Goal: Task Accomplishment & Management: Complete application form

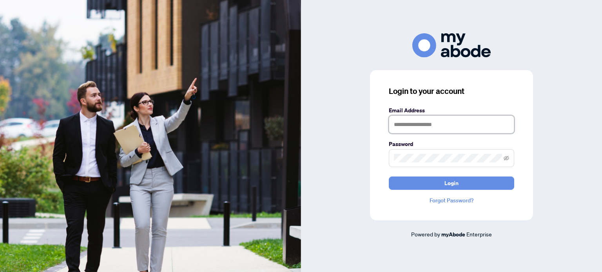
type input "**********"
drag, startPoint x: 512, startPoint y: 52, endPoint x: 523, endPoint y: 60, distance: 12.6
click at [512, 52] on div at bounding box center [451, 45] width 301 height 24
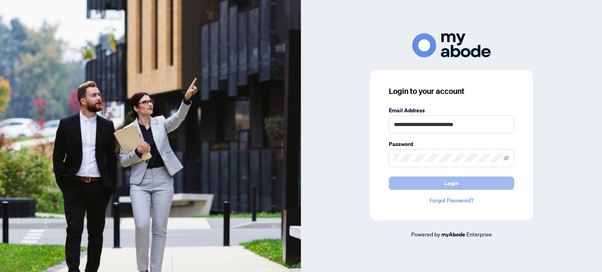
click at [433, 185] on button "Login" at bounding box center [451, 183] width 125 height 13
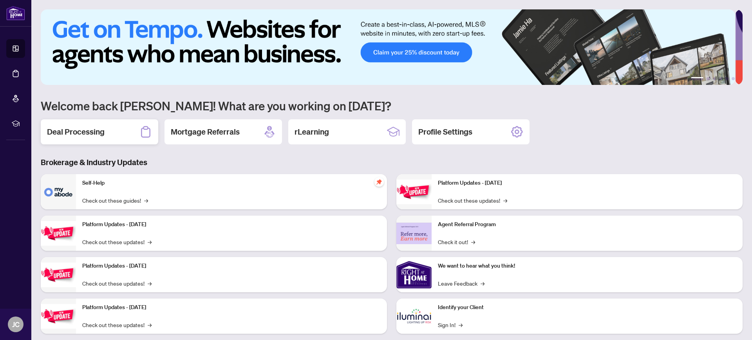
click at [66, 130] on h2 "Deal Processing" at bounding box center [76, 132] width 58 height 11
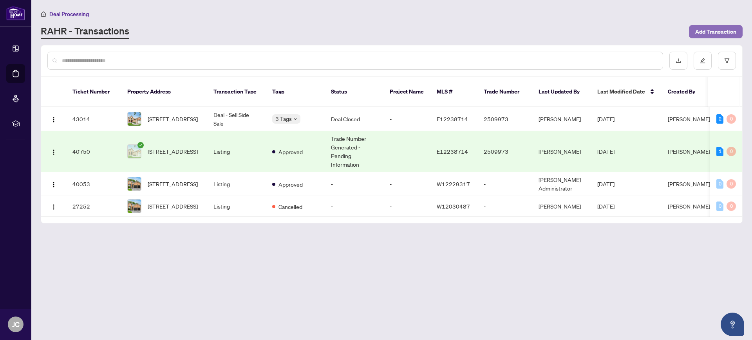
click at [708, 34] on span "Add Transaction" at bounding box center [715, 31] width 41 height 13
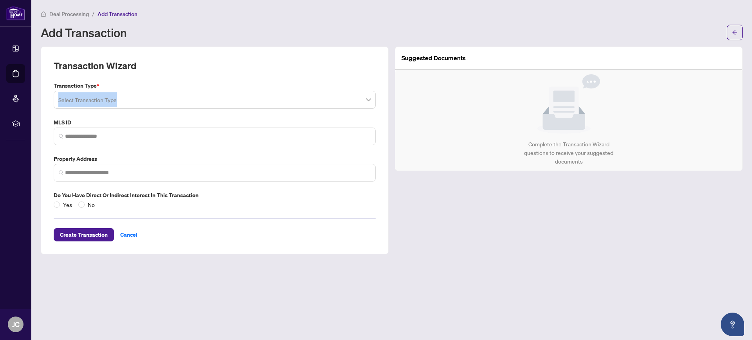
drag, startPoint x: 138, startPoint y: 111, endPoint x: 143, endPoint y: 107, distance: 6.6
click at [143, 107] on div "Transaction Type * Select Transaction Type MLS ID Property Address Do you have …" at bounding box center [215, 145] width 328 height 128
click at [143, 107] on input "search" at bounding box center [211, 100] width 306 height 17
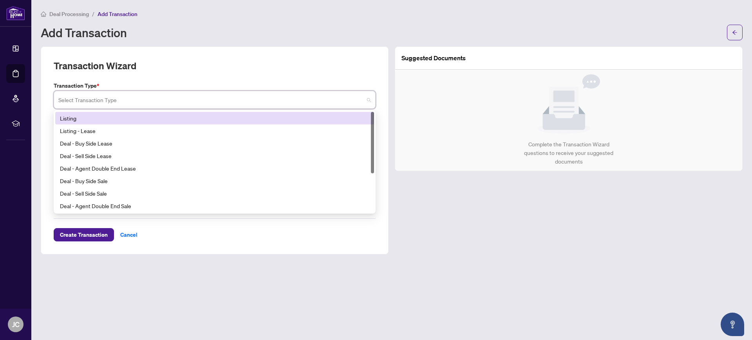
click at [105, 114] on div "Listing" at bounding box center [215, 118] width 310 height 9
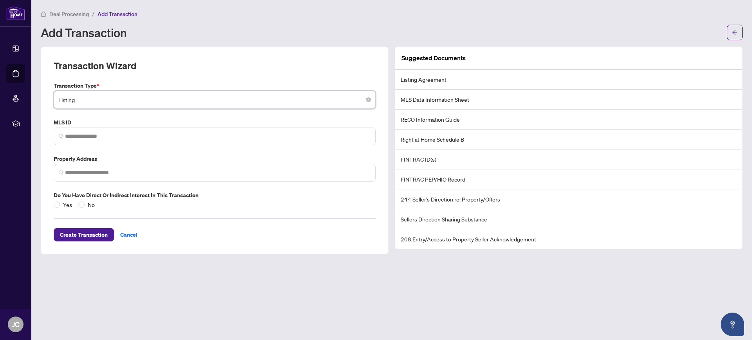
click at [119, 101] on span "Listing" at bounding box center [214, 99] width 313 height 15
click at [111, 147] on div "Transaction Type * Listing Listing 13 14 Listing Listing - Lease Deal - Buy Sid…" at bounding box center [215, 145] width 328 height 128
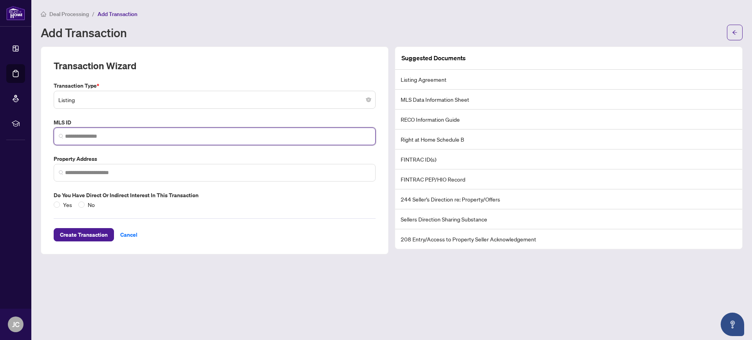
click at [112, 139] on input "search" at bounding box center [218, 136] width 306 height 8
click at [150, 136] on input "search" at bounding box center [218, 136] width 306 height 8
paste input "*********"
type input "*********"
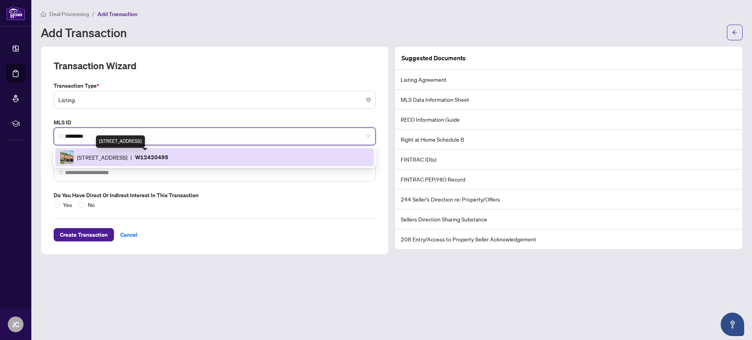
click at [117, 155] on span "[STREET_ADDRESS]" at bounding box center [102, 157] width 50 height 9
type input "**********"
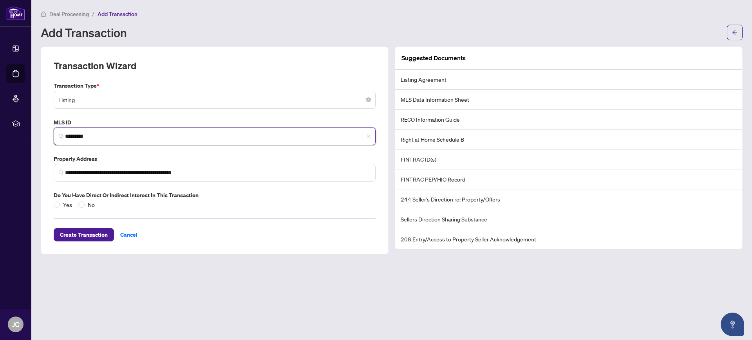
type input "*********"
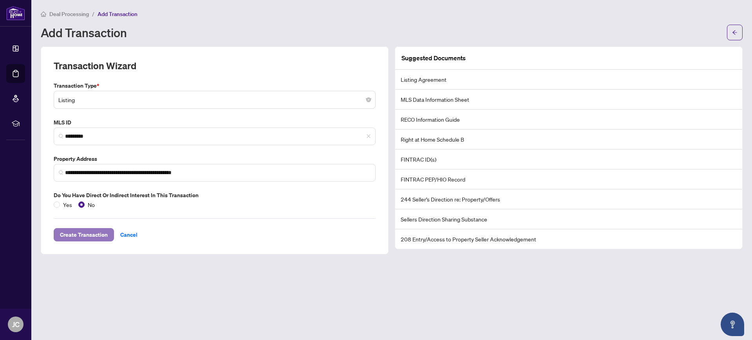
click at [81, 230] on span "Create Transaction" at bounding box center [84, 235] width 48 height 13
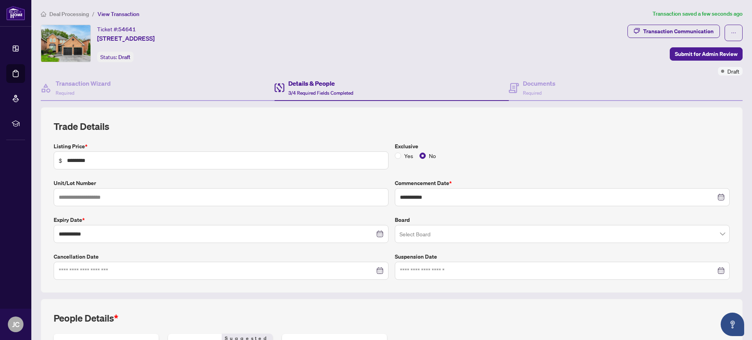
click at [426, 230] on input "search" at bounding box center [559, 235] width 319 height 17
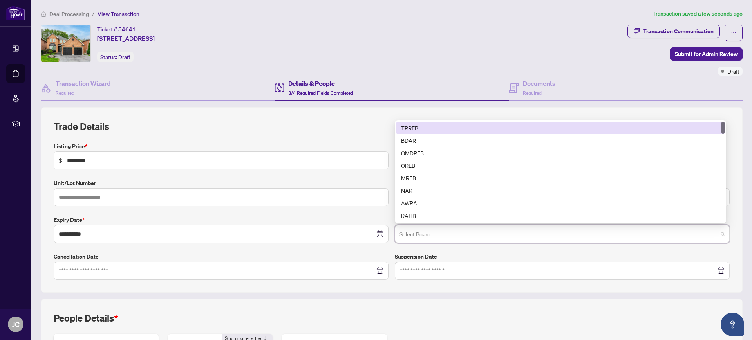
click at [417, 124] on div "TRREB" at bounding box center [560, 128] width 319 height 9
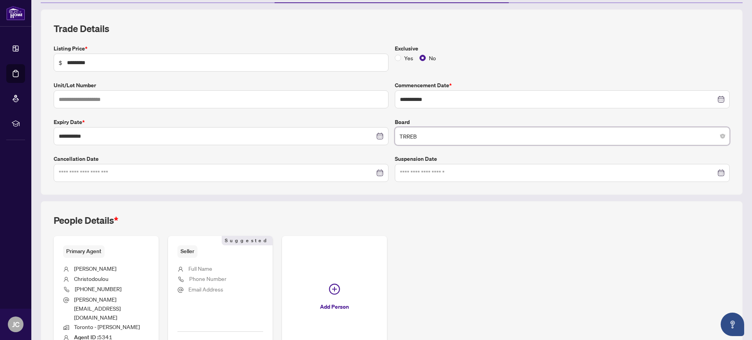
scroll to position [151, 0]
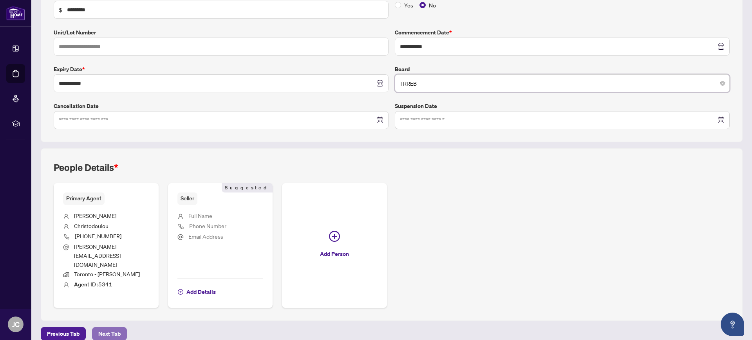
click at [97, 328] on button "Next Tab" at bounding box center [109, 334] width 35 height 13
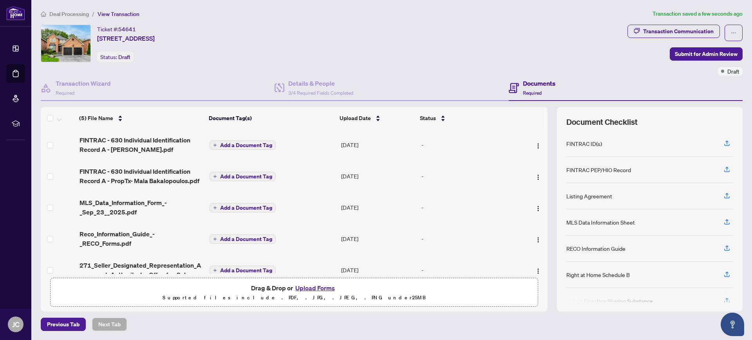
click at [392, 55] on div "Ticket #: 54641 [STREET_ADDRESS] Status: Draft" at bounding box center [333, 44] width 584 height 38
click at [255, 145] on span "Add a Document Tag" at bounding box center [246, 145] width 52 height 5
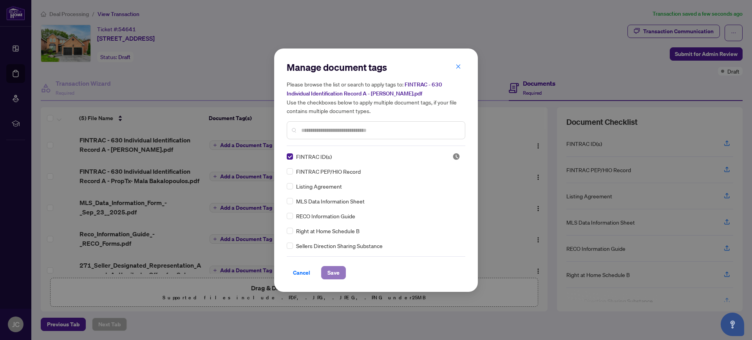
click at [327, 270] on button "Save" at bounding box center [333, 272] width 25 height 13
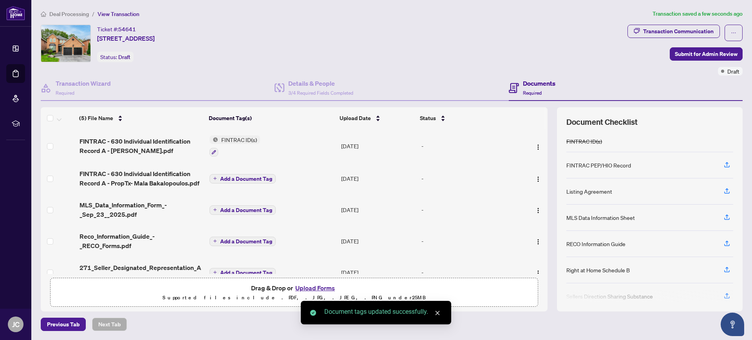
click at [232, 176] on span "Add a Document Tag" at bounding box center [246, 178] width 52 height 5
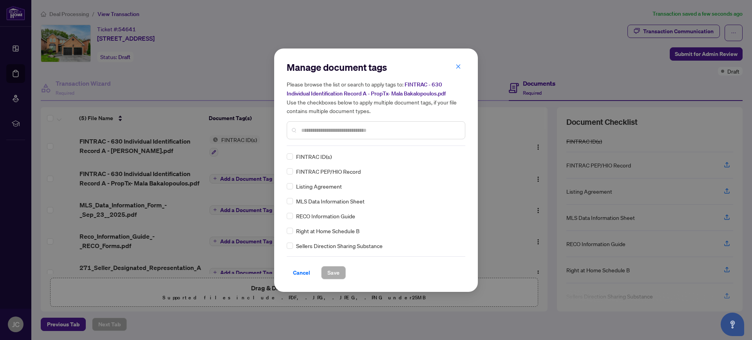
click at [295, 154] on div "FINTRAC ID(s)" at bounding box center [374, 156] width 174 height 9
click at [295, 153] on div "FINTRAC ID(s)" at bounding box center [374, 156] width 174 height 9
click at [293, 153] on div "FINTRAC ID(s)" at bounding box center [374, 156] width 174 height 9
click at [329, 272] on span "Save" at bounding box center [334, 273] width 12 height 13
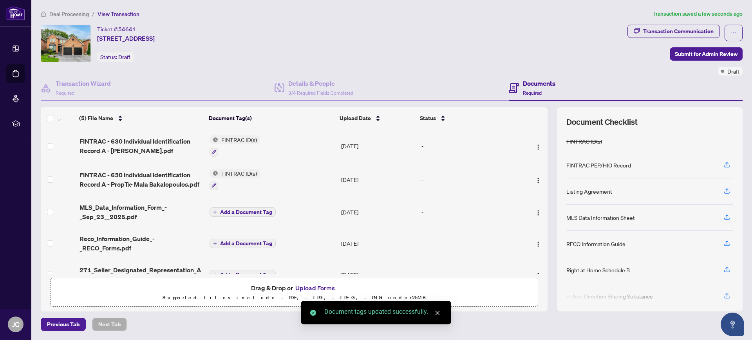
click at [246, 210] on span "Add a Document Tag" at bounding box center [246, 212] width 52 height 5
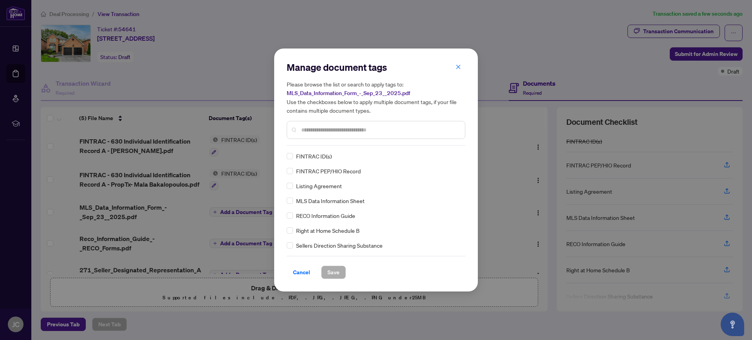
click at [294, 199] on div "MLS Data Information Sheet" at bounding box center [374, 201] width 174 height 9
click at [329, 267] on span "Save" at bounding box center [334, 272] width 12 height 13
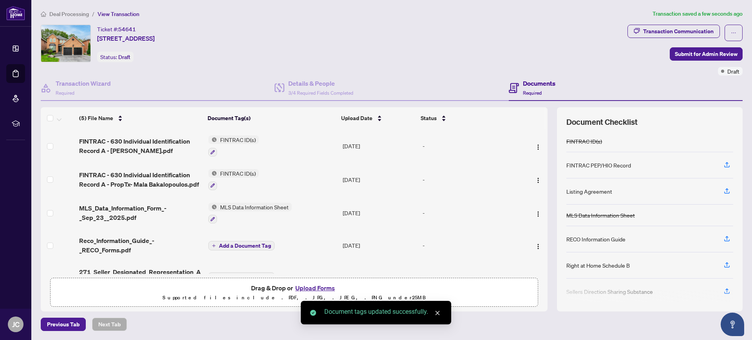
click at [252, 246] on span "Add a Document Tag" at bounding box center [245, 245] width 52 height 5
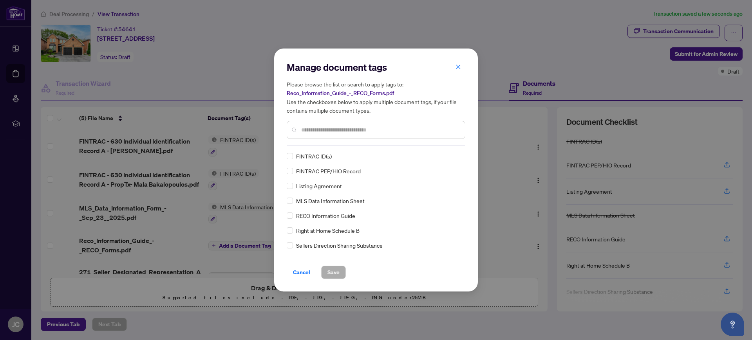
click at [290, 220] on div "FINTRAC ID(s) FINTRAC PEP/HIO Record Listing Agreement MLS Data Information She…" at bounding box center [376, 201] width 179 height 98
click at [292, 219] on label at bounding box center [290, 216] width 6 height 9
click at [338, 269] on span "Save" at bounding box center [334, 272] width 12 height 13
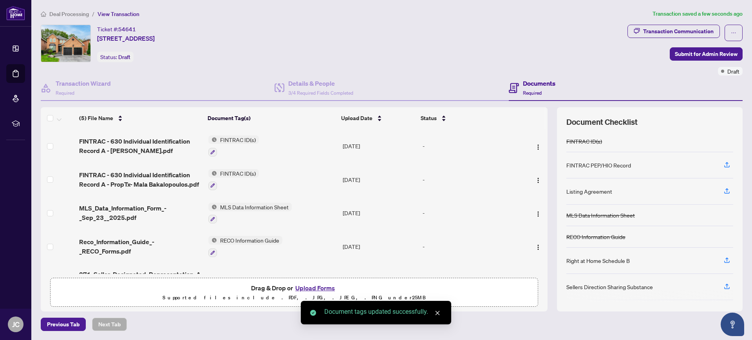
scroll to position [23, 0]
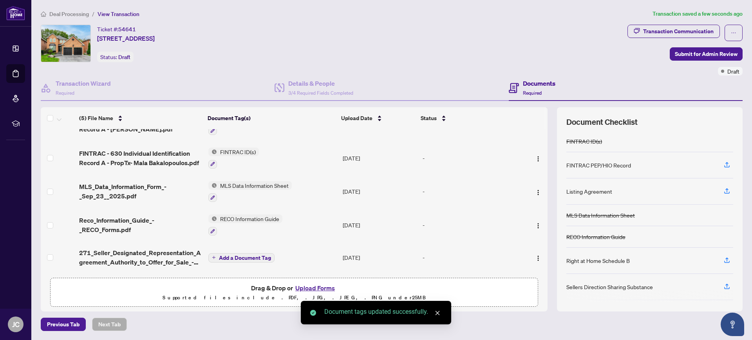
click at [221, 257] on span "Add a Document Tag" at bounding box center [245, 257] width 52 height 5
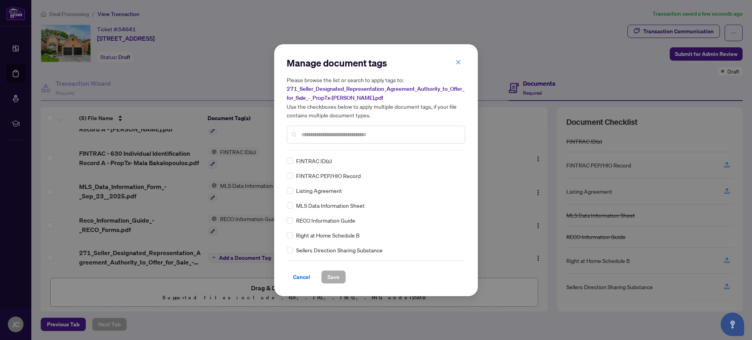
click at [297, 195] on div "FINTRAC ID(s) FINTRAC PEP/HIO Record Listing Agreement MLS Data Information She…" at bounding box center [376, 206] width 179 height 98
click at [296, 191] on div "Listing Agreement" at bounding box center [374, 190] width 174 height 9
click at [337, 279] on span "Save" at bounding box center [334, 277] width 12 height 13
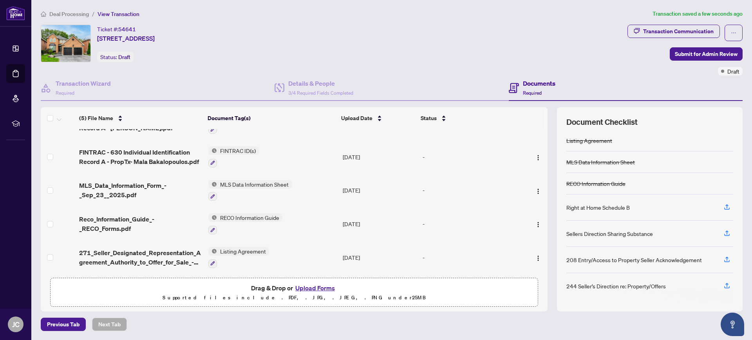
scroll to position [0, 0]
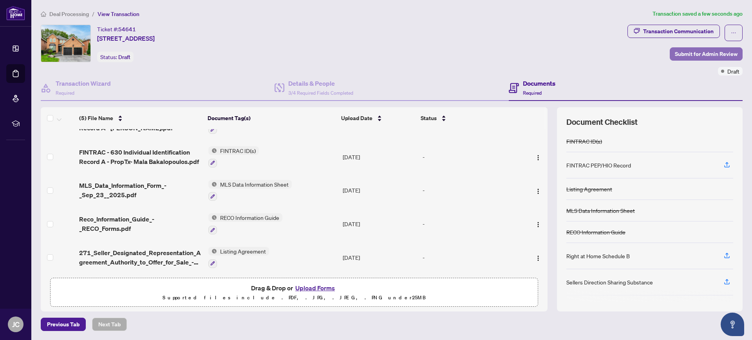
click at [693, 54] on span "Submit for Admin Review" at bounding box center [706, 54] width 63 height 13
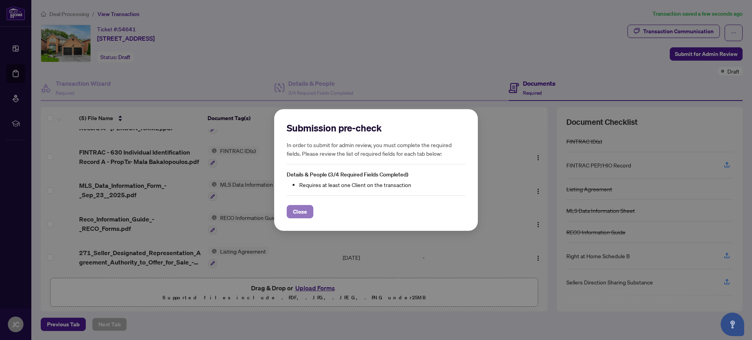
click at [306, 213] on span "Close" at bounding box center [300, 212] width 14 height 13
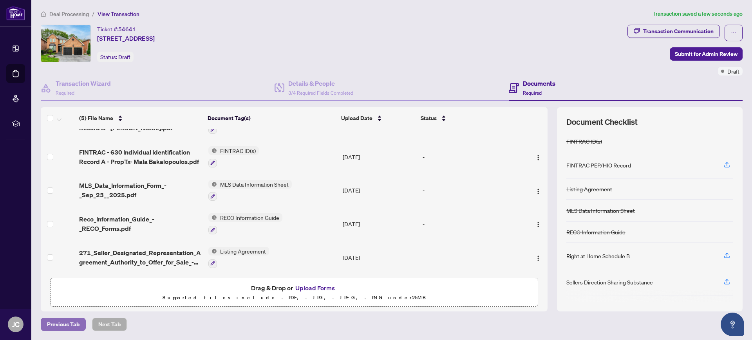
click at [80, 328] on button "Previous Tab" at bounding box center [63, 324] width 45 height 13
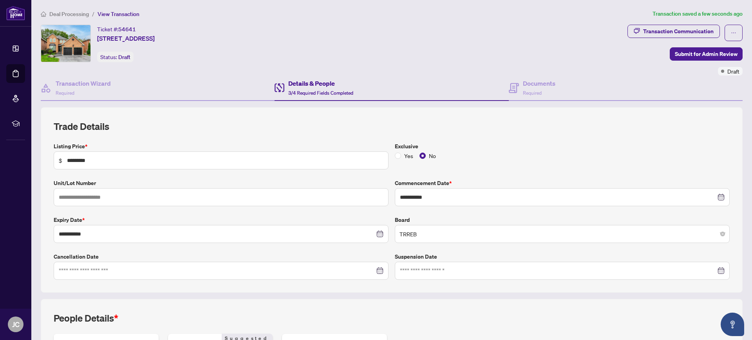
scroll to position [147, 0]
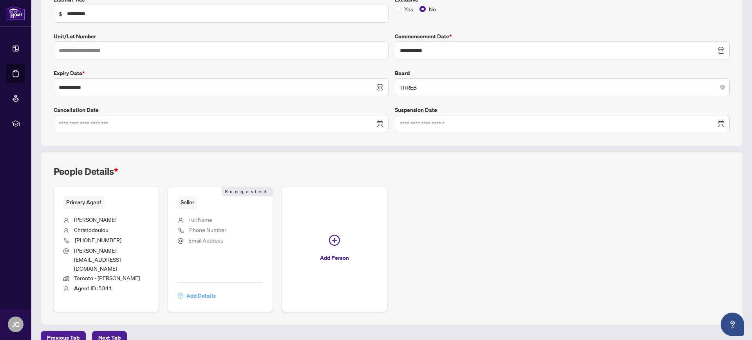
click at [205, 290] on span "Add Details" at bounding box center [200, 296] width 29 height 13
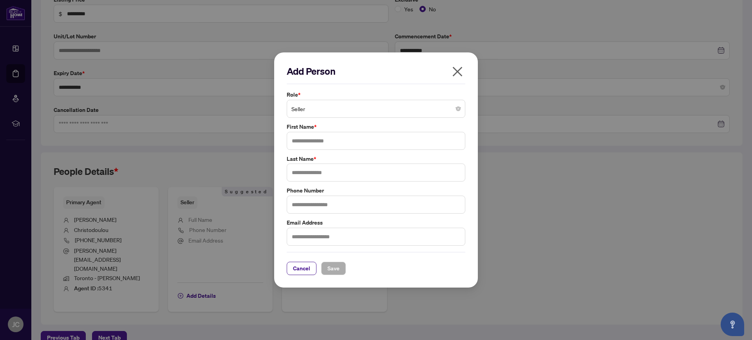
drag, startPoint x: 308, startPoint y: 129, endPoint x: 317, endPoint y: 155, distance: 27.8
click at [308, 131] on div "First Name *" at bounding box center [375, 136] width 183 height 27
click at [327, 142] on input "text" at bounding box center [376, 141] width 179 height 18
type input "*********"
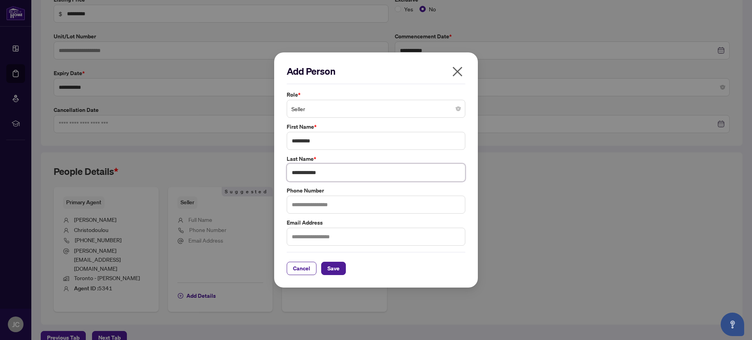
type input "**********"
click at [293, 181] on input "**********" at bounding box center [376, 173] width 179 height 18
click at [327, 271] on button "Save" at bounding box center [333, 268] width 25 height 13
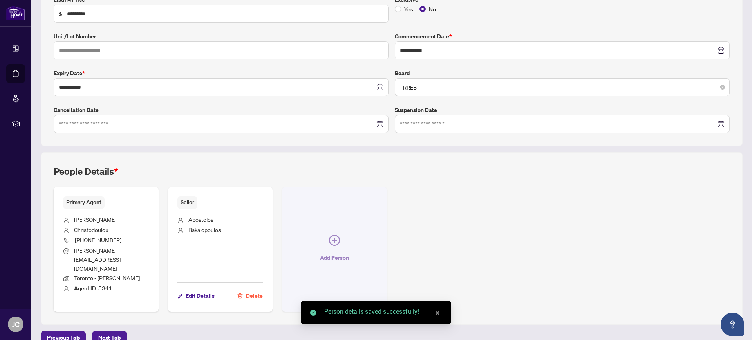
click at [325, 244] on button "Add Person" at bounding box center [334, 249] width 105 height 125
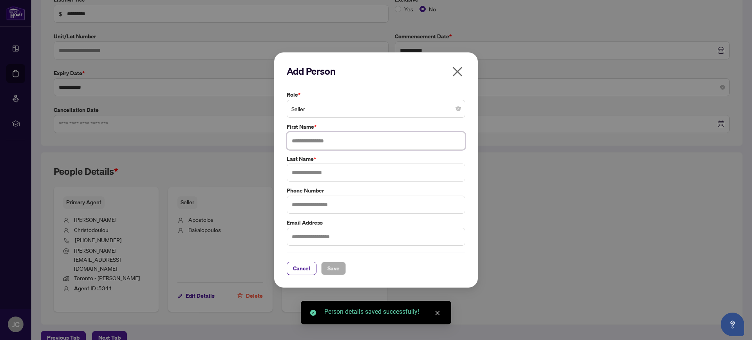
click at [306, 136] on input "text" at bounding box center [376, 141] width 179 height 18
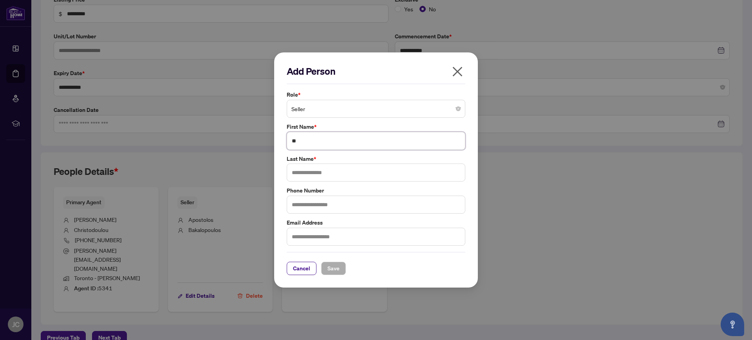
type input "*"
type input "****"
paste input "**********"
type input "**********"
click at [336, 264] on span "Save" at bounding box center [334, 269] width 12 height 13
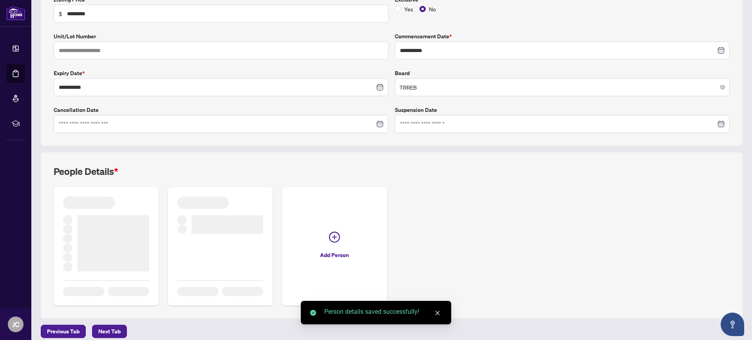
click at [264, 168] on div "People Details *" at bounding box center [392, 176] width 676 height 22
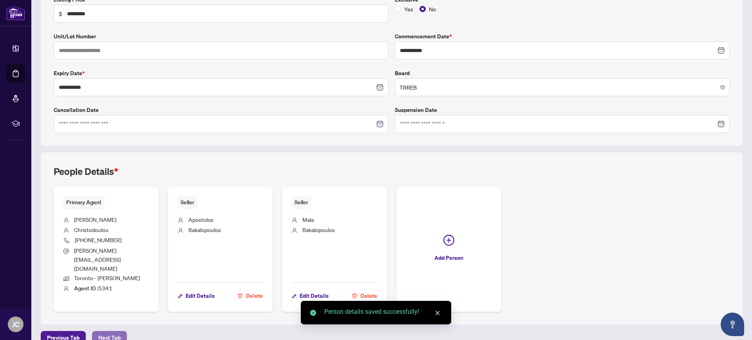
click at [116, 332] on span "Next Tab" at bounding box center [109, 338] width 22 height 13
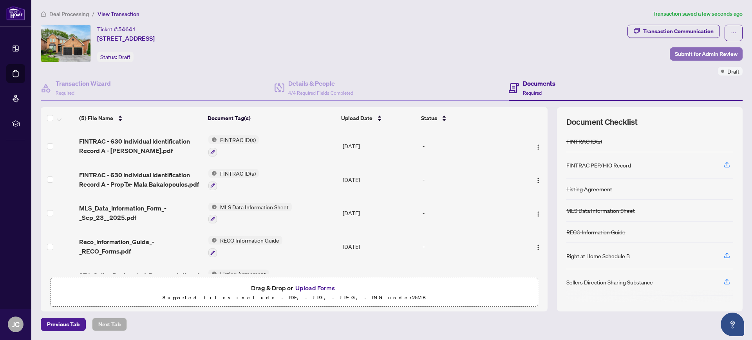
click at [704, 56] on span "Submit for Admin Review" at bounding box center [706, 54] width 63 height 13
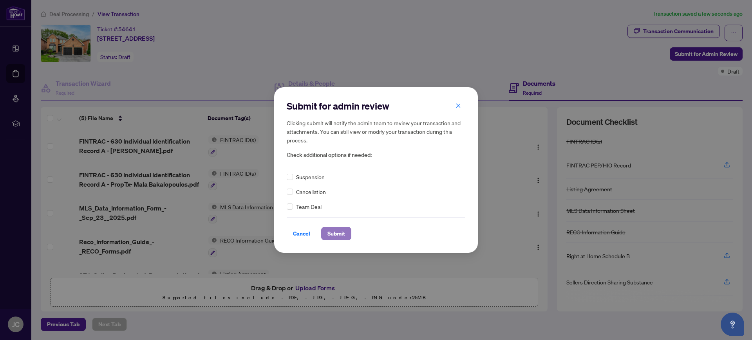
click at [333, 230] on span "Submit" at bounding box center [337, 234] width 18 height 13
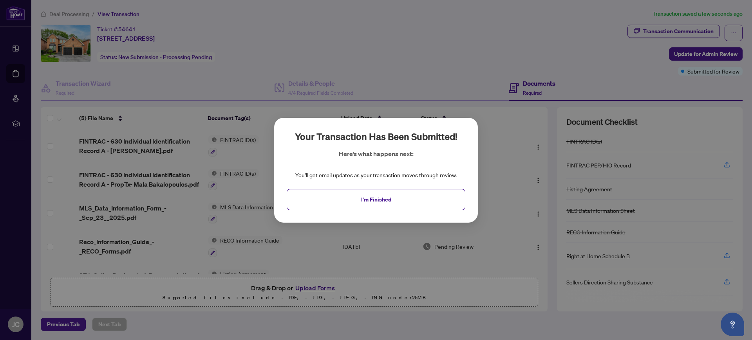
click at [380, 53] on div "Your transaction has been submitted! Here’s what happens next: You’ll get email…" at bounding box center [376, 170] width 752 height 340
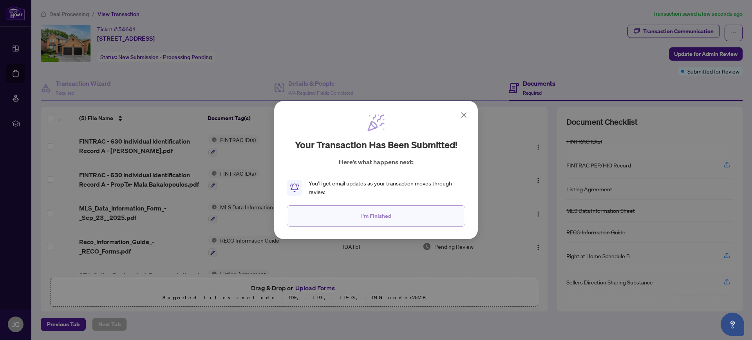
click at [356, 211] on button "I'm Finished" at bounding box center [376, 216] width 179 height 21
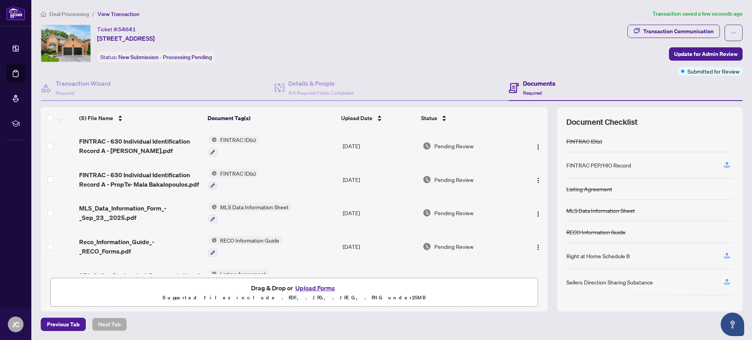
click at [334, 34] on div "Ticket #: 54641 [STREET_ADDRESS] Status: New Submission - Processing Pending" at bounding box center [333, 44] width 584 height 38
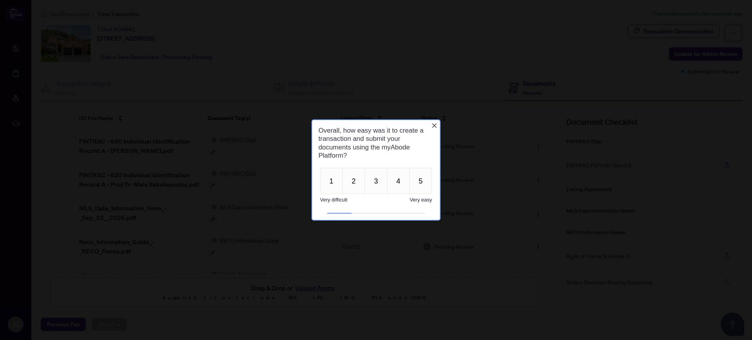
click at [435, 121] on div "Overall, how easy was it to create a transaction and submit your documents usin…" at bounding box center [376, 143] width 128 height 46
click at [436, 123] on icon "Close button" at bounding box center [434, 126] width 6 height 6
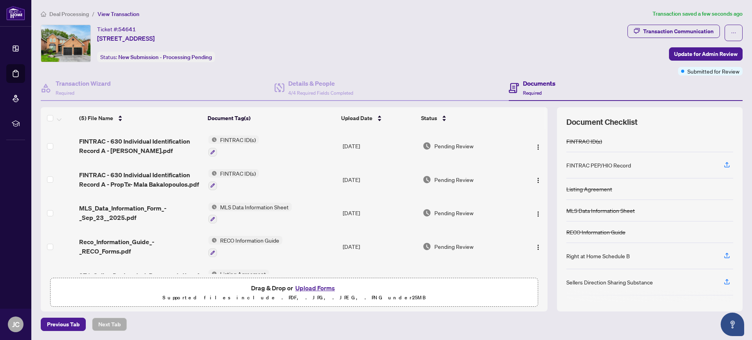
click at [612, 56] on div "Ticket #: 54641 [STREET_ADDRESS] Status: New Submission - Processing Pending" at bounding box center [333, 44] width 584 height 38
